Goal: Information Seeking & Learning: Learn about a topic

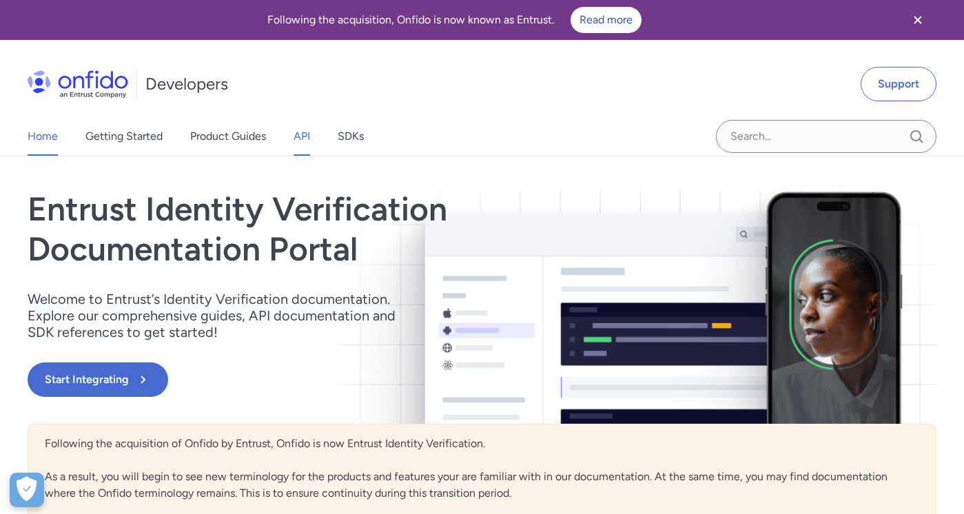
click at [298, 133] on link "API" at bounding box center [301, 136] width 17 height 39
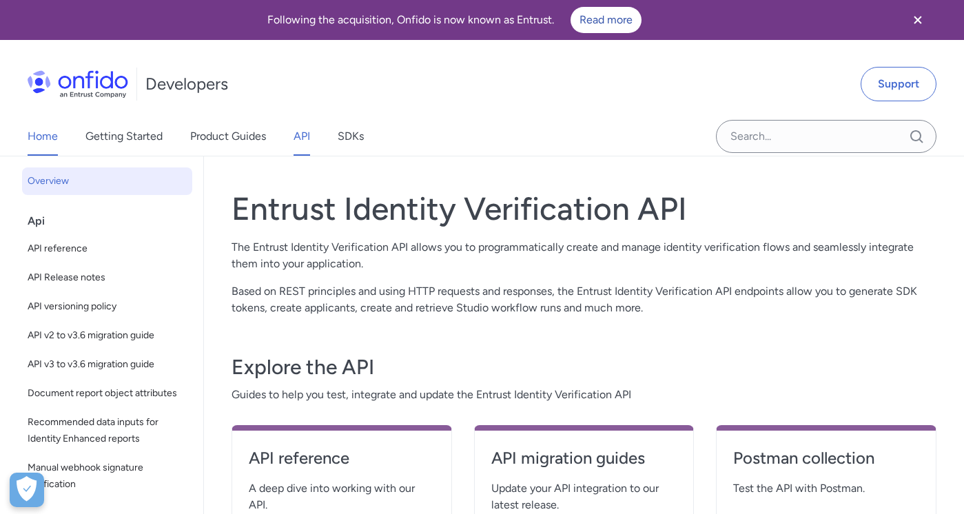
click at [43, 146] on link "Home" at bounding box center [43, 136] width 30 height 39
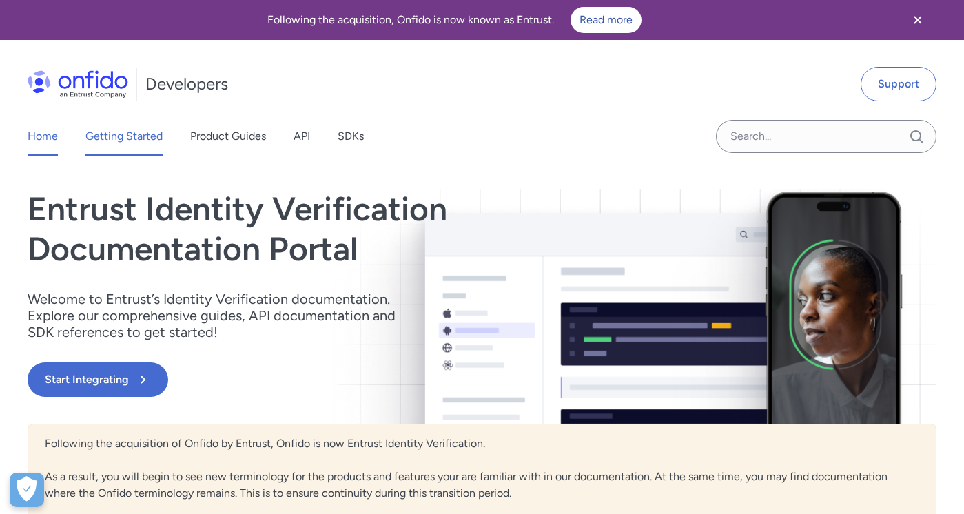
click at [145, 139] on link "Getting Started" at bounding box center [123, 136] width 77 height 39
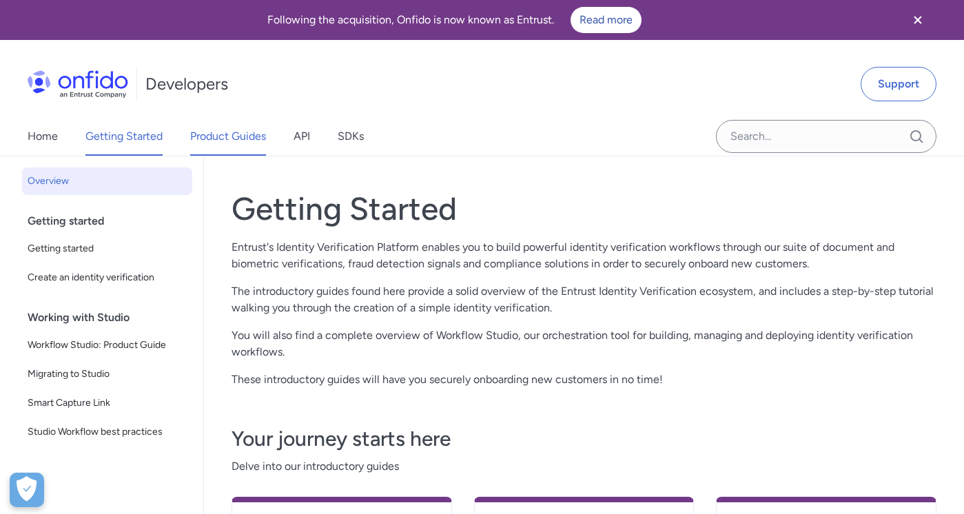
click at [240, 144] on link "Product Guides" at bounding box center [228, 136] width 76 height 39
